Goal: Information Seeking & Learning: Learn about a topic

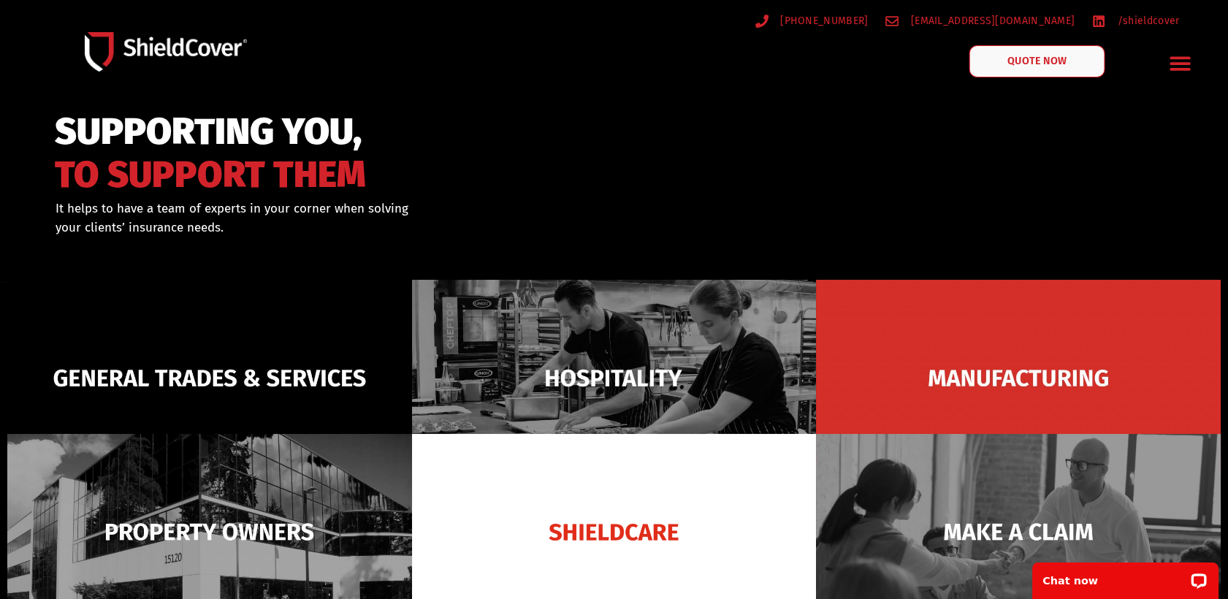
click at [1039, 47] on link "QUOTE NOW" at bounding box center [1038, 61] width 136 height 32
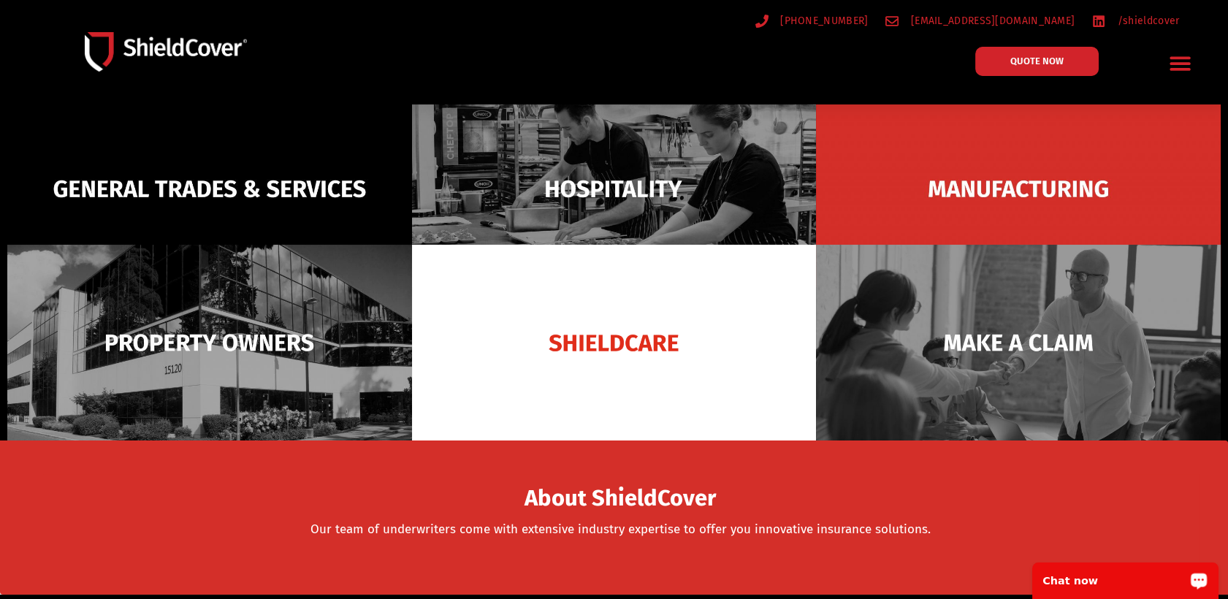
drag, startPoint x: 1171, startPoint y: 572, endPoint x: 1125, endPoint y: 584, distance: 46.8
click at [1125, 584] on p "Chat now" at bounding box center [1116, 581] width 145 height 12
click at [1175, 71] on icon "Menu Toggle" at bounding box center [1180, 63] width 23 height 23
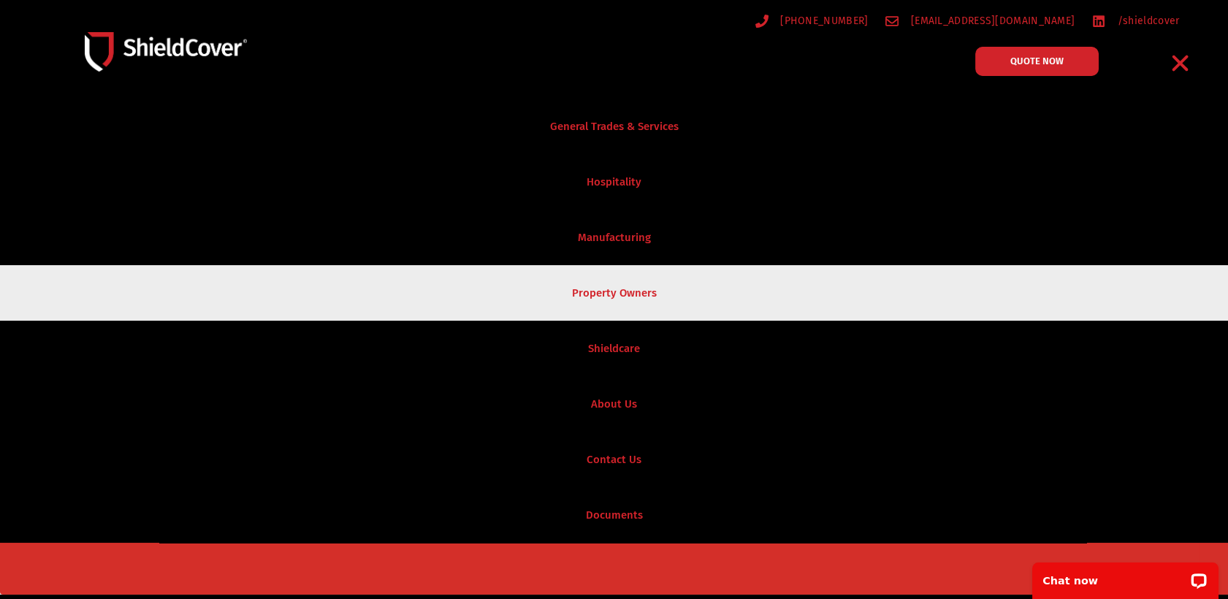
click at [631, 302] on link "Property Owners" at bounding box center [614, 293] width 1228 height 56
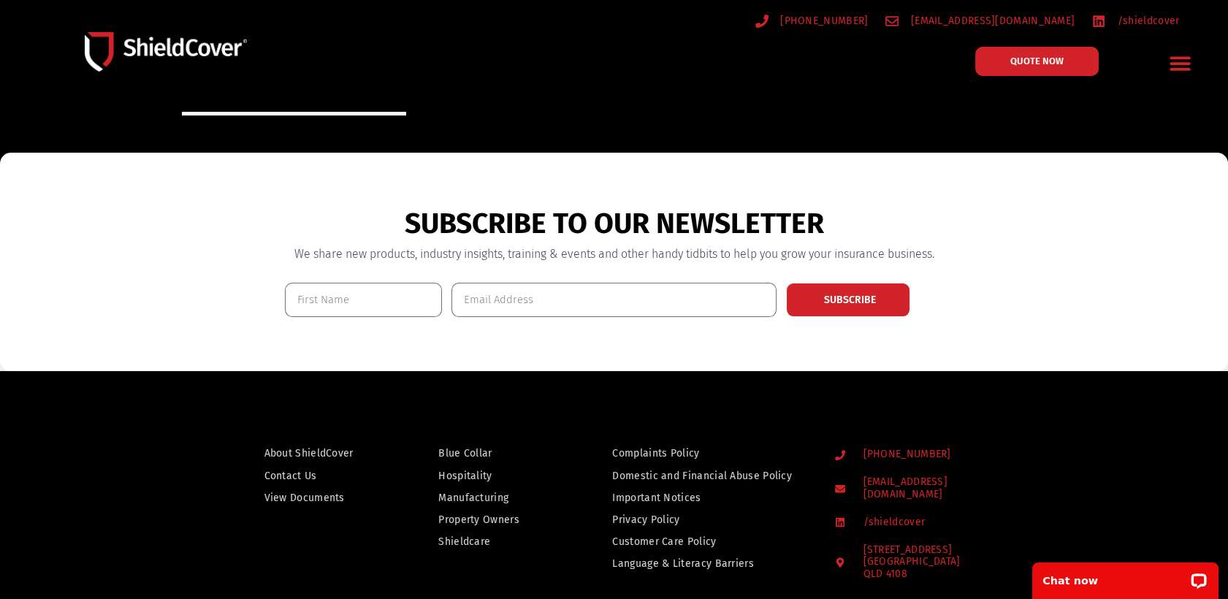
scroll to position [1113, 0]
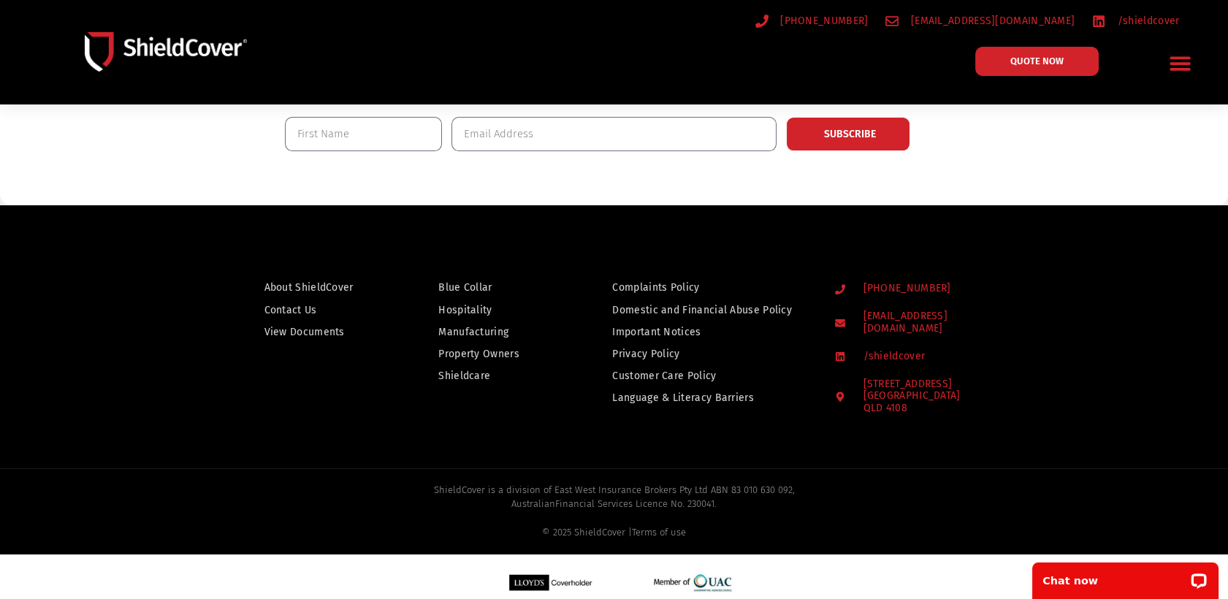
click at [484, 354] on span "Property Owners" at bounding box center [478, 354] width 81 height 18
